Goal: Find specific page/section: Find specific page/section

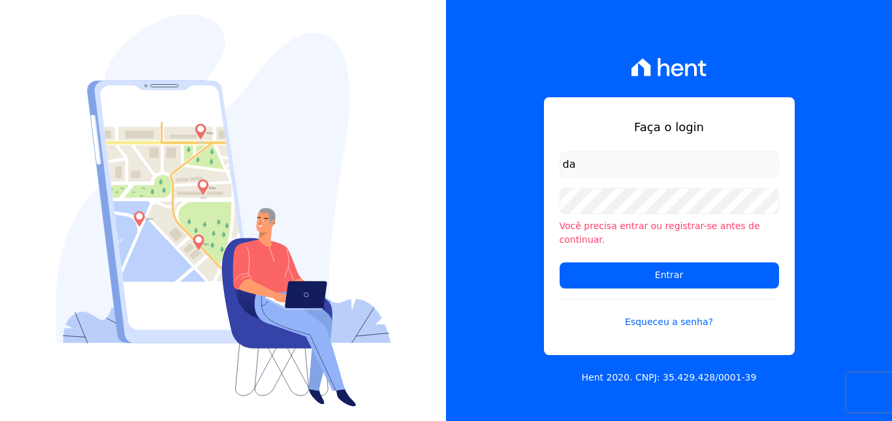
type input "[EMAIL_ADDRESS][DOMAIN_NAME]"
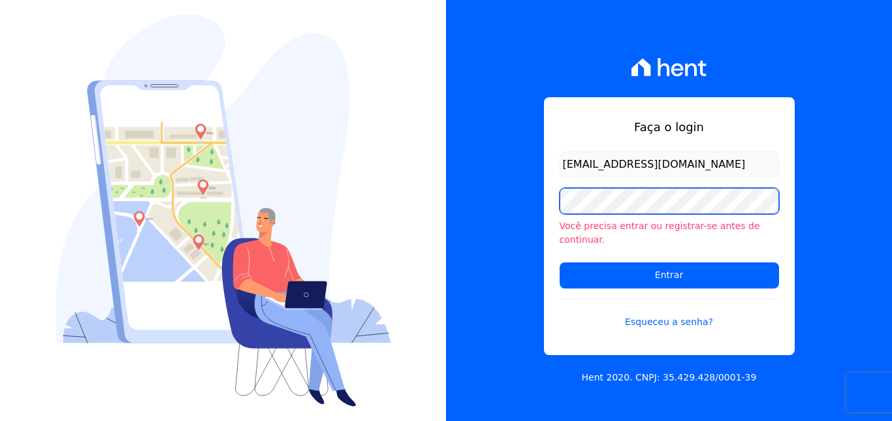
click at [560, 263] on input "Entrar" at bounding box center [669, 276] width 219 height 26
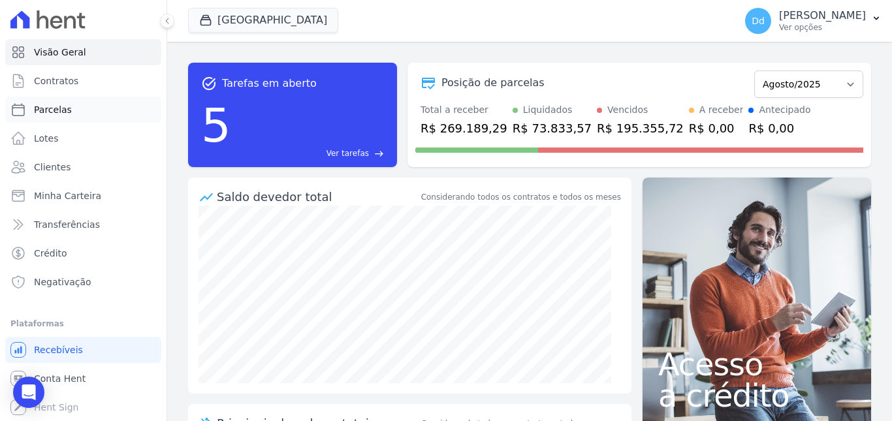
click at [60, 106] on span "Parcelas" at bounding box center [53, 109] width 38 height 13
select select
